Goal: Information Seeking & Learning: Learn about a topic

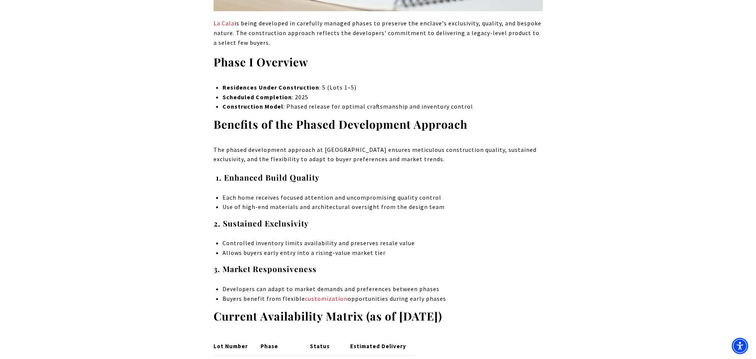
scroll to position [2949, 0]
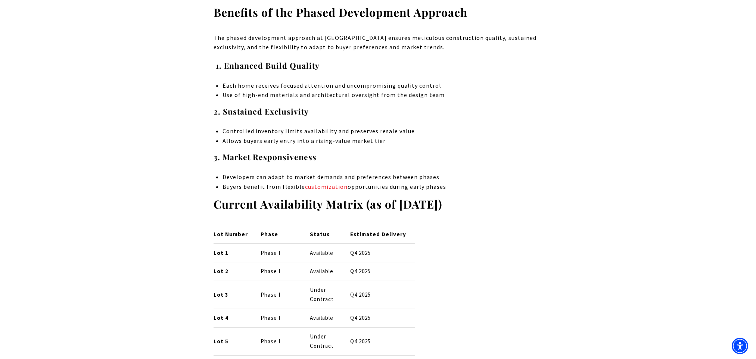
click at [237, 267] on p "Lot 2" at bounding box center [230, 271] width 35 height 9
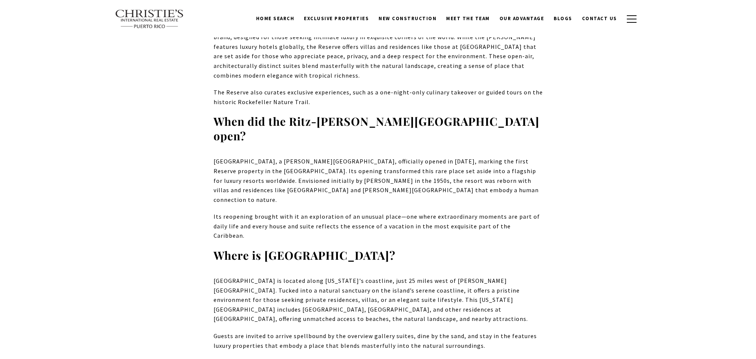
scroll to position [4964, 0]
click at [407, 19] on span "New Construction" at bounding box center [407, 18] width 58 height 6
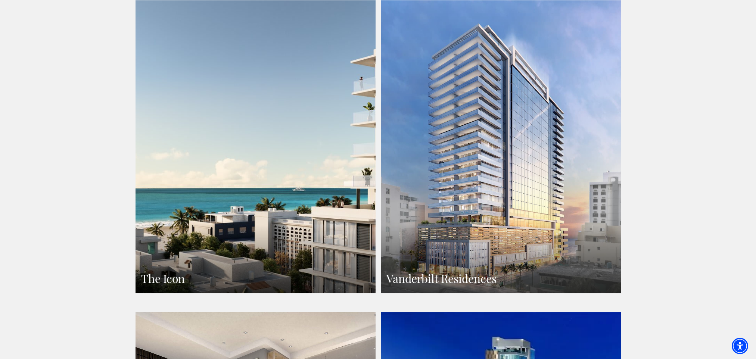
scroll to position [485, 0]
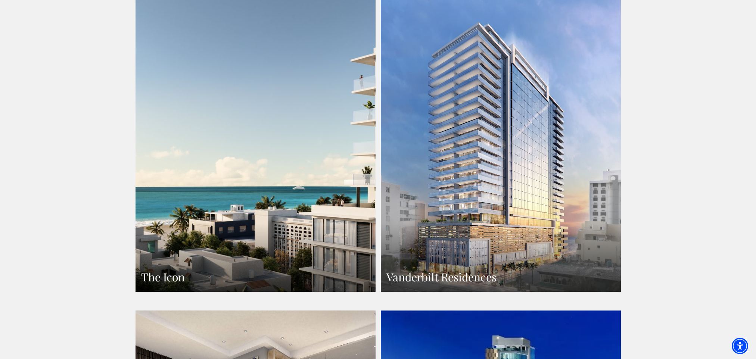
click at [477, 270] on h3 "Vanderbilt Residences" at bounding box center [500, 277] width 229 height 15
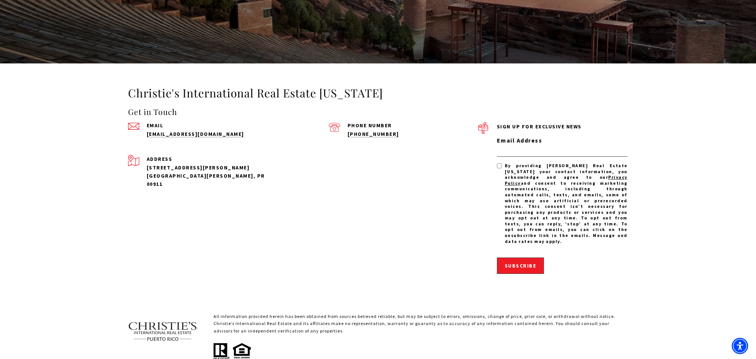
scroll to position [1823, 0]
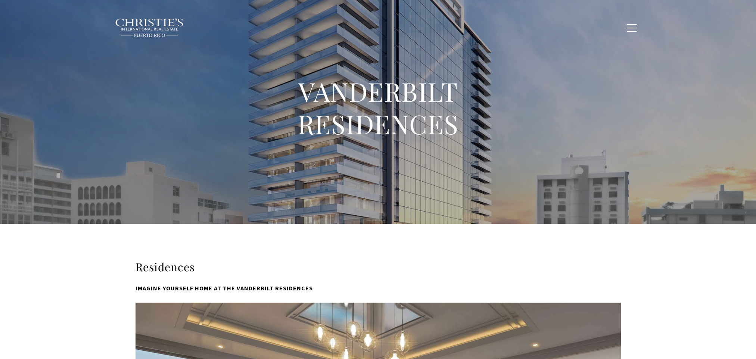
type input "**********"
type input "*********"
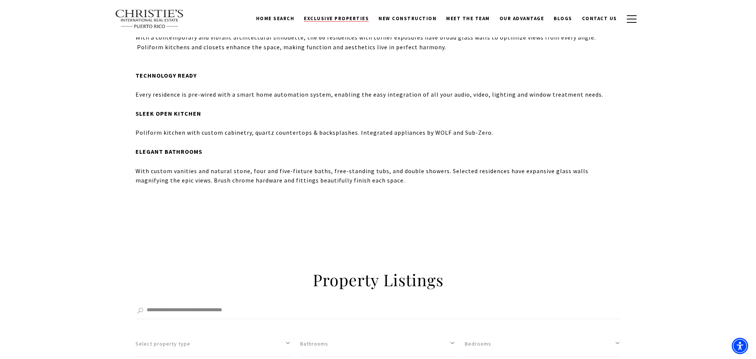
scroll to position [1157, 0]
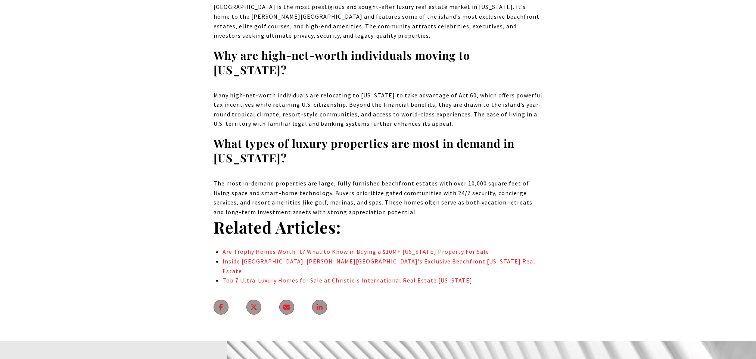
scroll to position [4740, 0]
